Goal: Navigation & Orientation: Go to known website

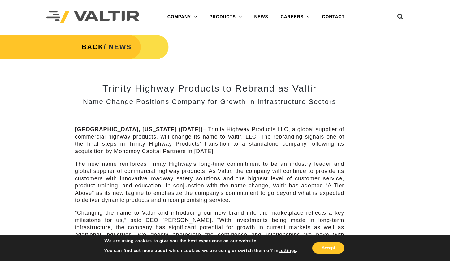
click at [80, 18] on img at bounding box center [92, 17] width 93 height 13
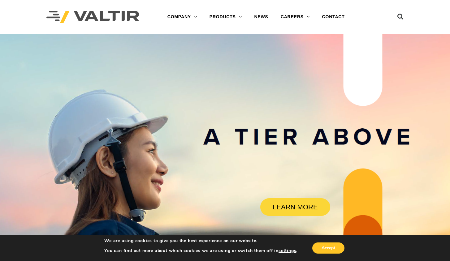
click at [96, 19] on img at bounding box center [92, 17] width 93 height 13
